Goal: Transaction & Acquisition: Purchase product/service

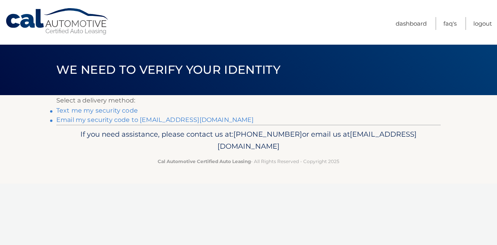
click at [152, 119] on link "Email my security code to d******@smirnovlaw.com" at bounding box center [155, 119] width 198 height 7
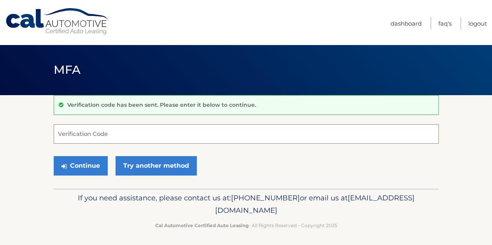
click at [141, 132] on input "Verification Code" at bounding box center [246, 133] width 385 height 19
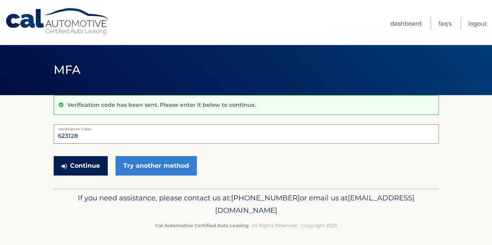
type input "623128"
click at [69, 168] on button "Continue" at bounding box center [81, 165] width 54 height 19
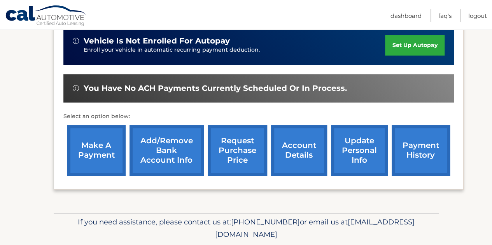
scroll to position [243, 0]
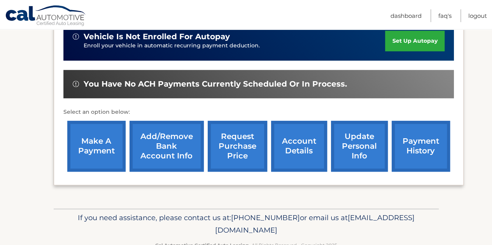
click at [311, 135] on link "account details" at bounding box center [299, 146] width 56 height 51
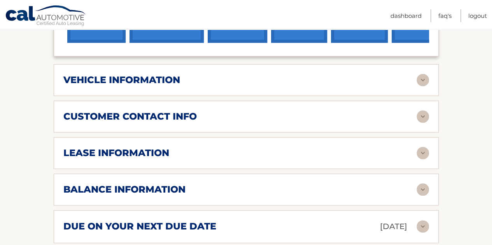
scroll to position [354, 0]
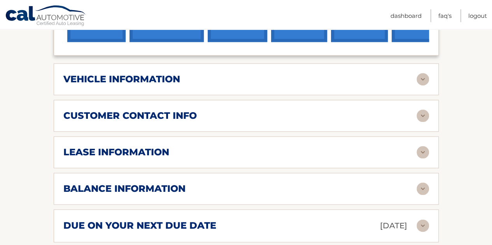
click at [424, 146] on img at bounding box center [422, 152] width 12 height 12
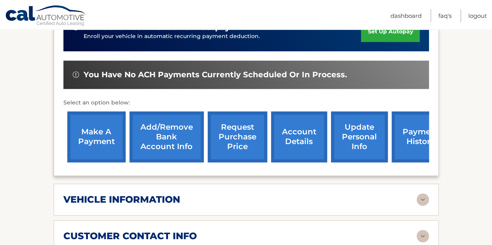
scroll to position [213, 0]
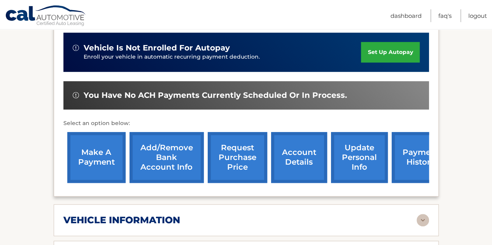
click at [96, 132] on link "make a payment" at bounding box center [96, 157] width 58 height 51
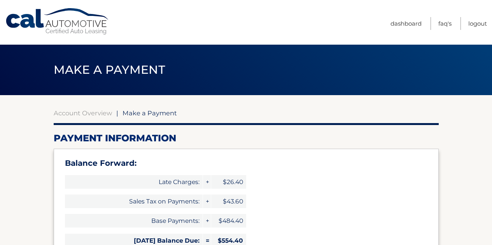
select select "ZjMyYTFjMmYtYjY3Yi00M2VmLTlhN2YtOGQ0MjRiYzBjMWRi"
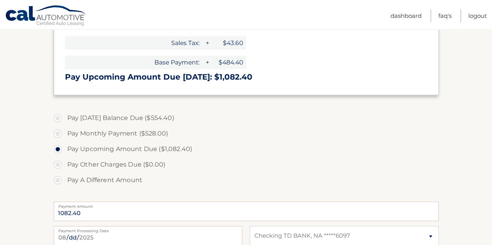
scroll to position [246, 0]
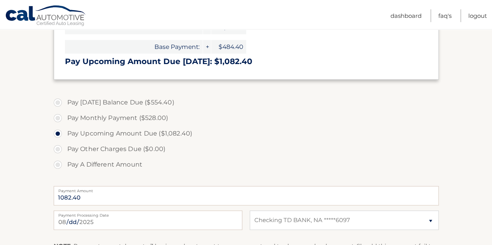
click at [60, 102] on label "Pay Today's Balance Due ($554.40)" at bounding box center [246, 103] width 385 height 16
click at [60, 102] on input "Pay Today's Balance Due ($554.40)" at bounding box center [61, 101] width 8 height 12
radio input "true"
type input "554.40"
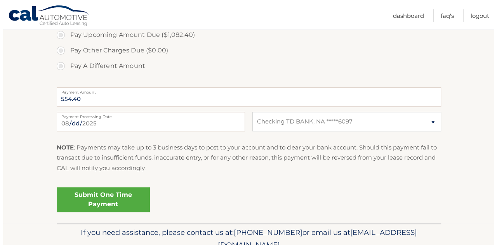
scroll to position [356, 0]
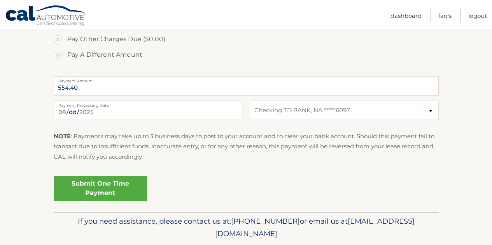
click at [101, 192] on link "Submit One Time Payment" at bounding box center [100, 188] width 93 height 25
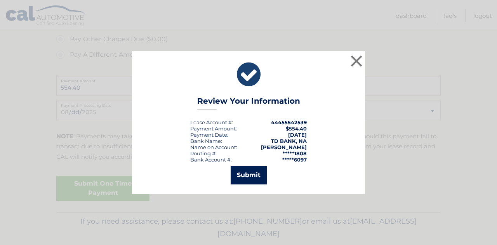
click at [250, 175] on button "Submit" at bounding box center [249, 175] width 36 height 19
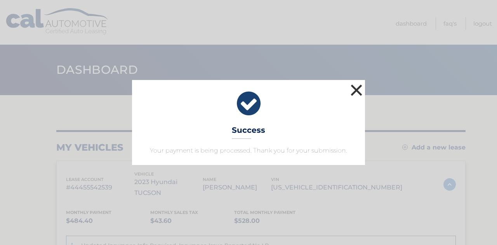
click at [359, 93] on button "×" at bounding box center [357, 90] width 16 height 16
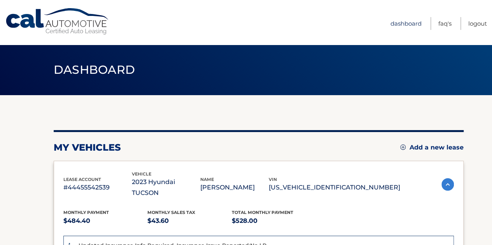
click at [395, 25] on link "Dashboard" at bounding box center [405, 23] width 31 height 13
click at [471, 26] on link "Logout" at bounding box center [477, 23] width 19 height 13
